Goal: Find contact information: Find contact information

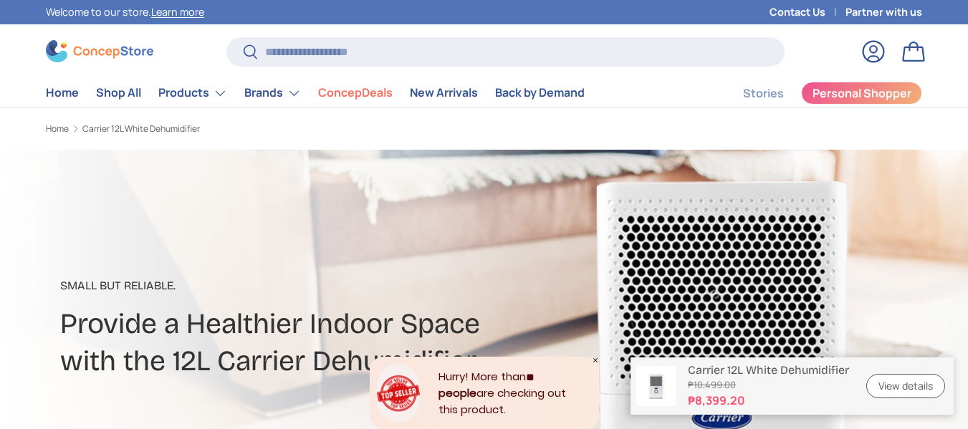
click at [789, 16] on link "Contact Us" at bounding box center [808, 12] width 76 height 16
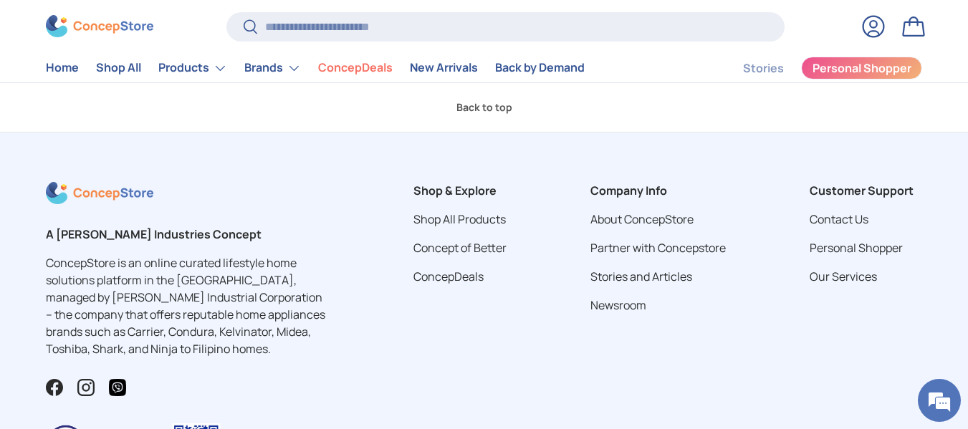
scroll to position [738, 0]
click at [839, 222] on link "Contact Us" at bounding box center [839, 220] width 59 height 16
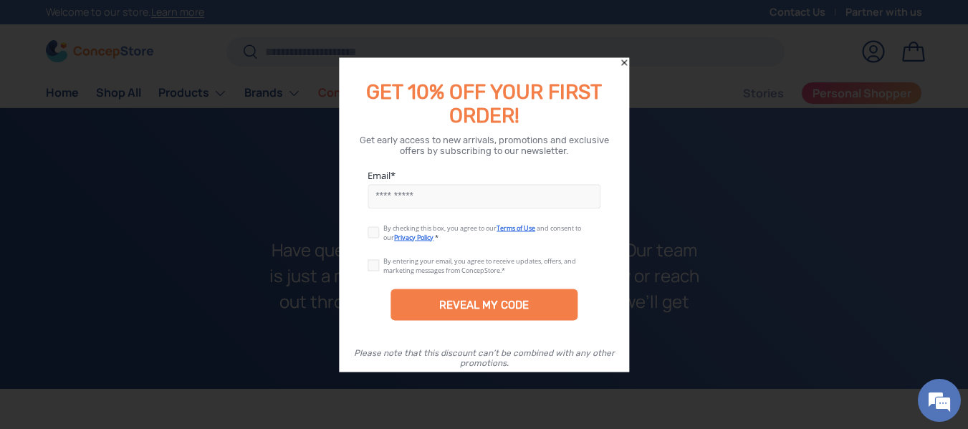
click at [626, 63] on icon "Close" at bounding box center [624, 62] width 6 height 6
